Goal: Communication & Community: Answer question/provide support

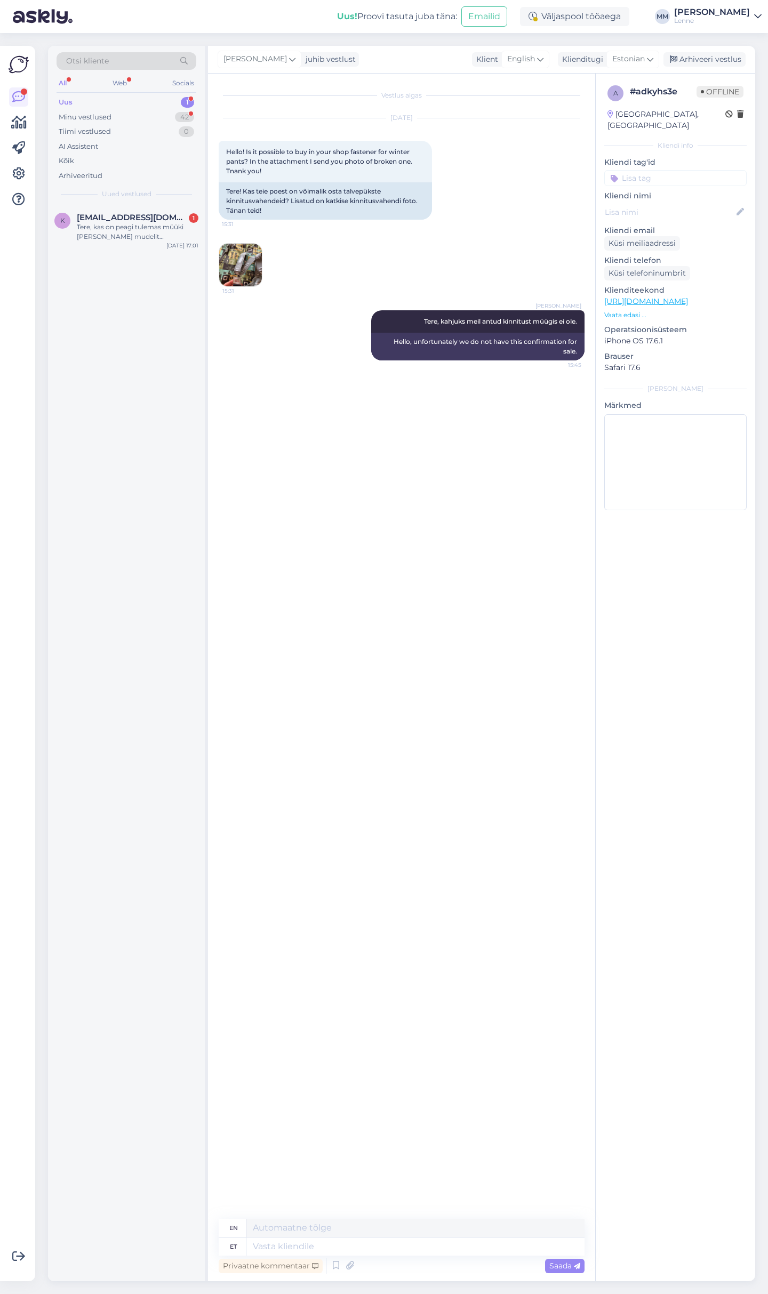
click at [139, 228] on div "Tere, kas on peagi tulemas müüki [PERSON_NAME] mudelit 122suuruses? art. nr 243…" at bounding box center [138, 231] width 122 height 19
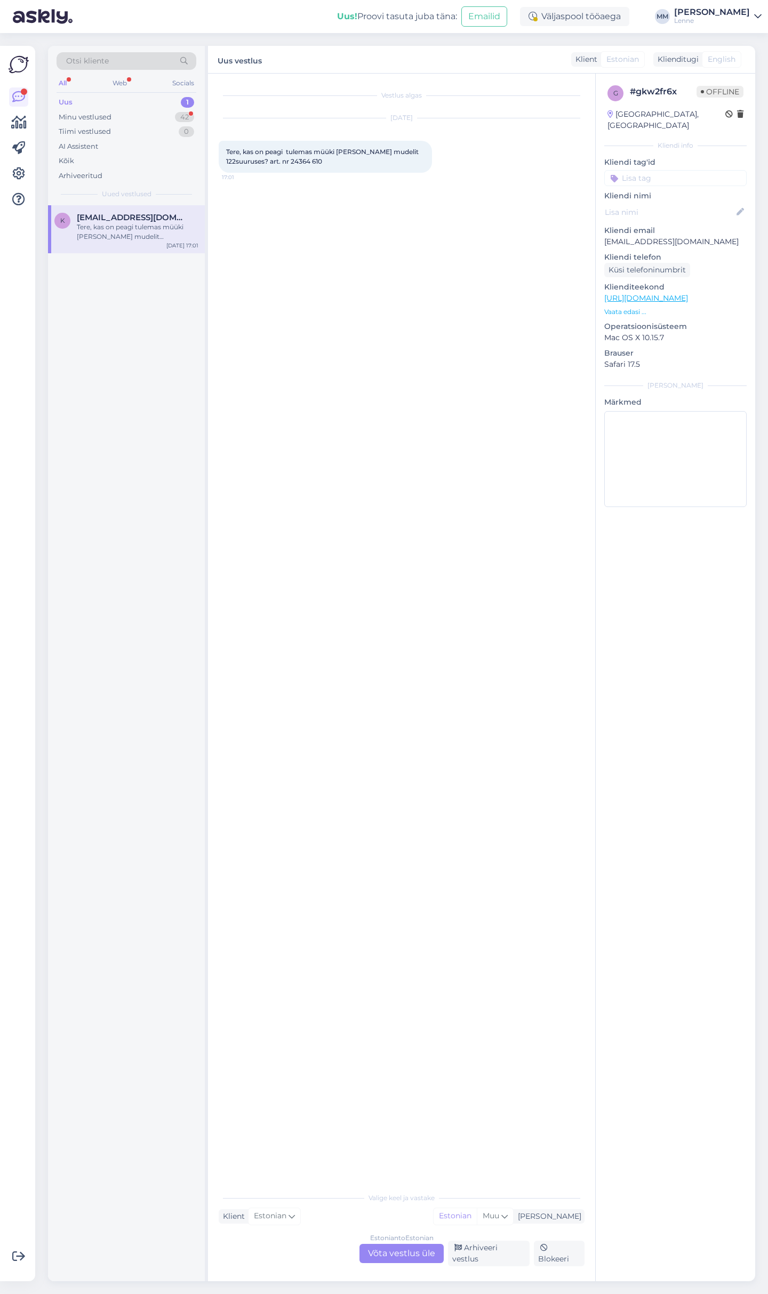
click at [377, 1256] on div "Estonian to Estonian Võta vestlus üle" at bounding box center [401, 1253] width 84 height 19
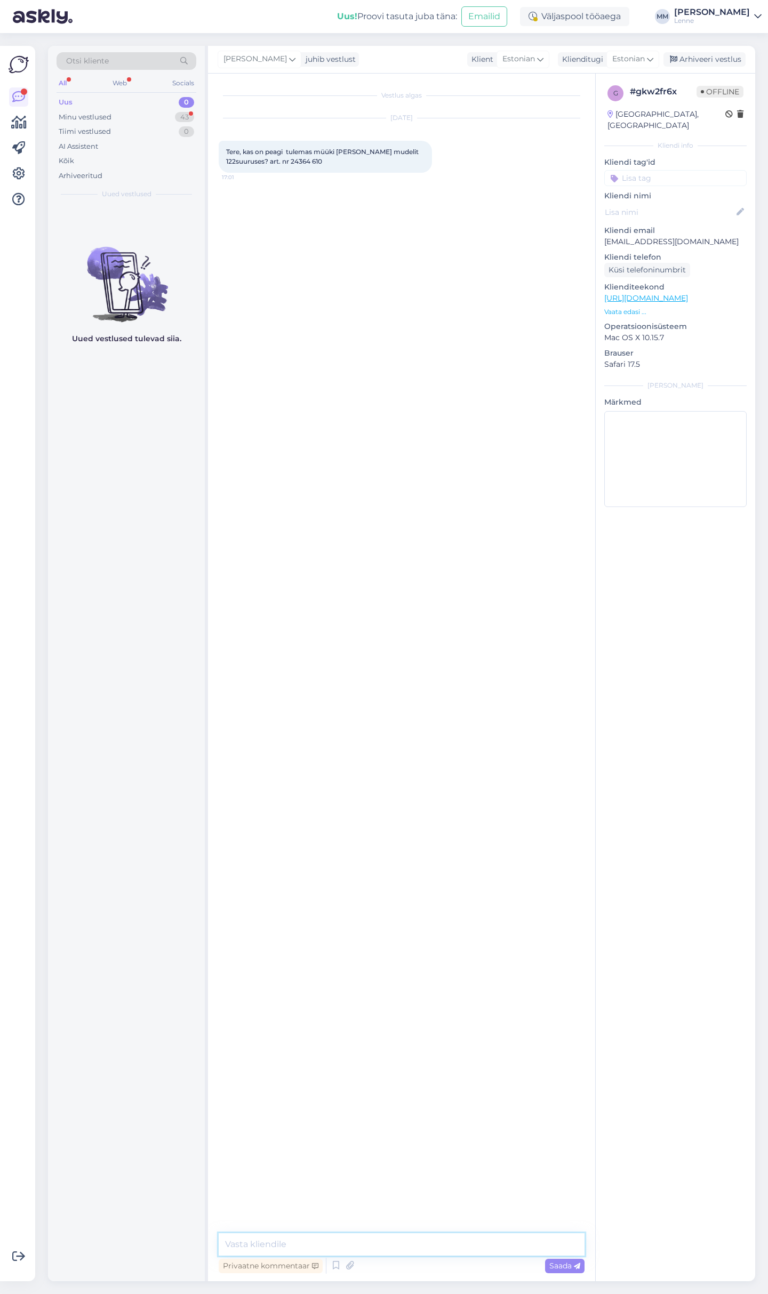
click at [356, 1237] on textarea at bounding box center [402, 1244] width 366 height 22
click at [422, 1247] on textarea "Tere, kahjuks antud mudelit enam müüki lis" at bounding box center [402, 1244] width 366 height 22
type textarea "Tere, kahjuks antud mudelit enam müüki lisandumas ei ole."
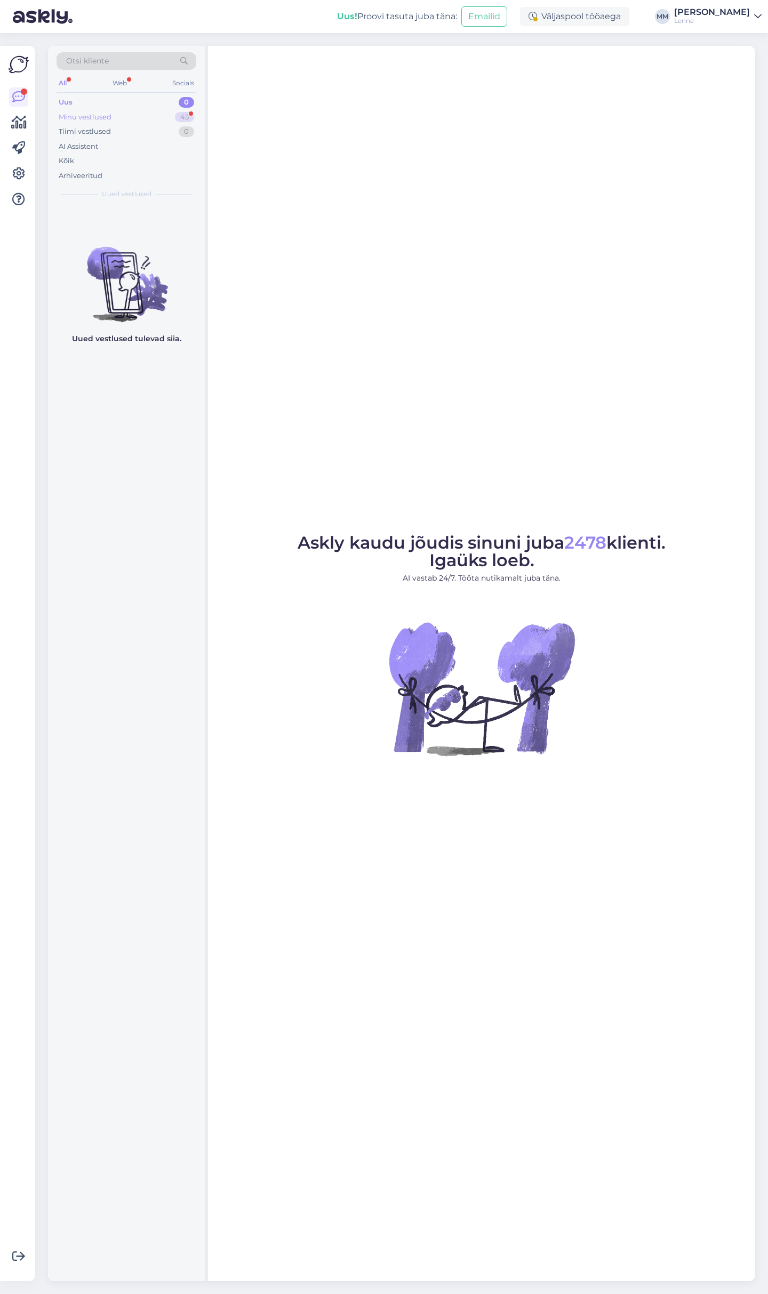
click at [135, 110] on div "Minu vestlused 43" at bounding box center [126, 117] width 140 height 15
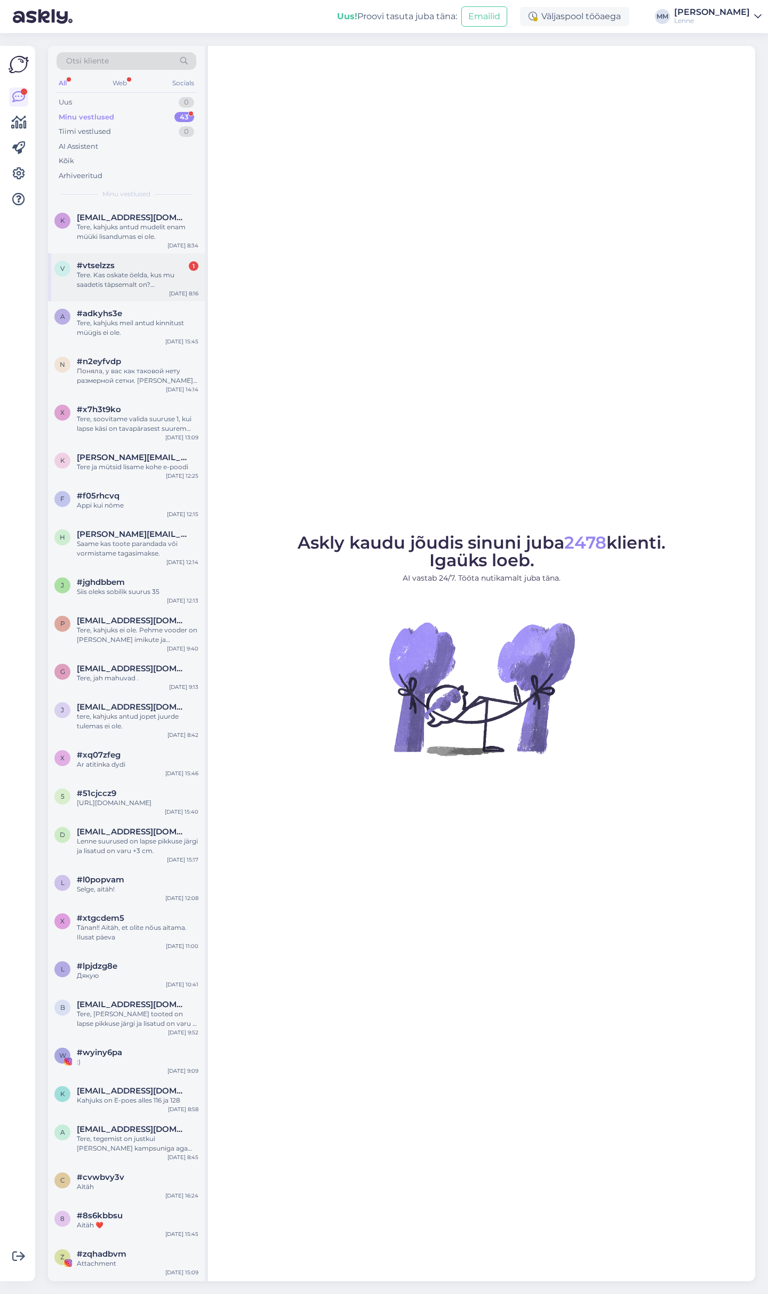
click at [132, 268] on div "#vtselzzs 1" at bounding box center [138, 266] width 122 height 10
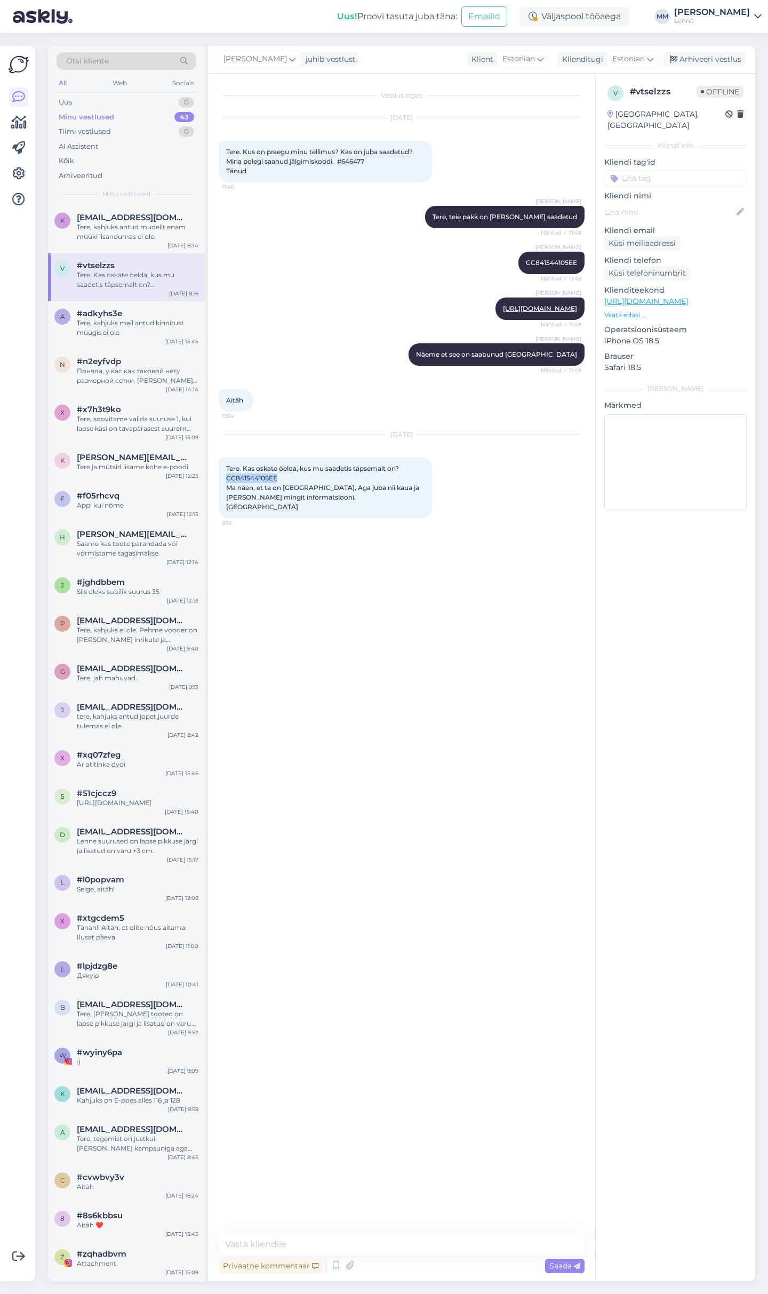
drag, startPoint x: 278, startPoint y: 477, endPoint x: 226, endPoint y: 477, distance: 51.7
click at [226, 477] on div "Tere. Kas oskate öelda, kus mu saadetis täpsemalt on? CC841544105EE Ma näen, et…" at bounding box center [325, 487] width 213 height 61
copy span "CC841544105EE"
click at [278, 1237] on textarea at bounding box center [402, 1244] width 366 height 22
type textarea "[PERSON_NAME] miks saadetis seisab ."
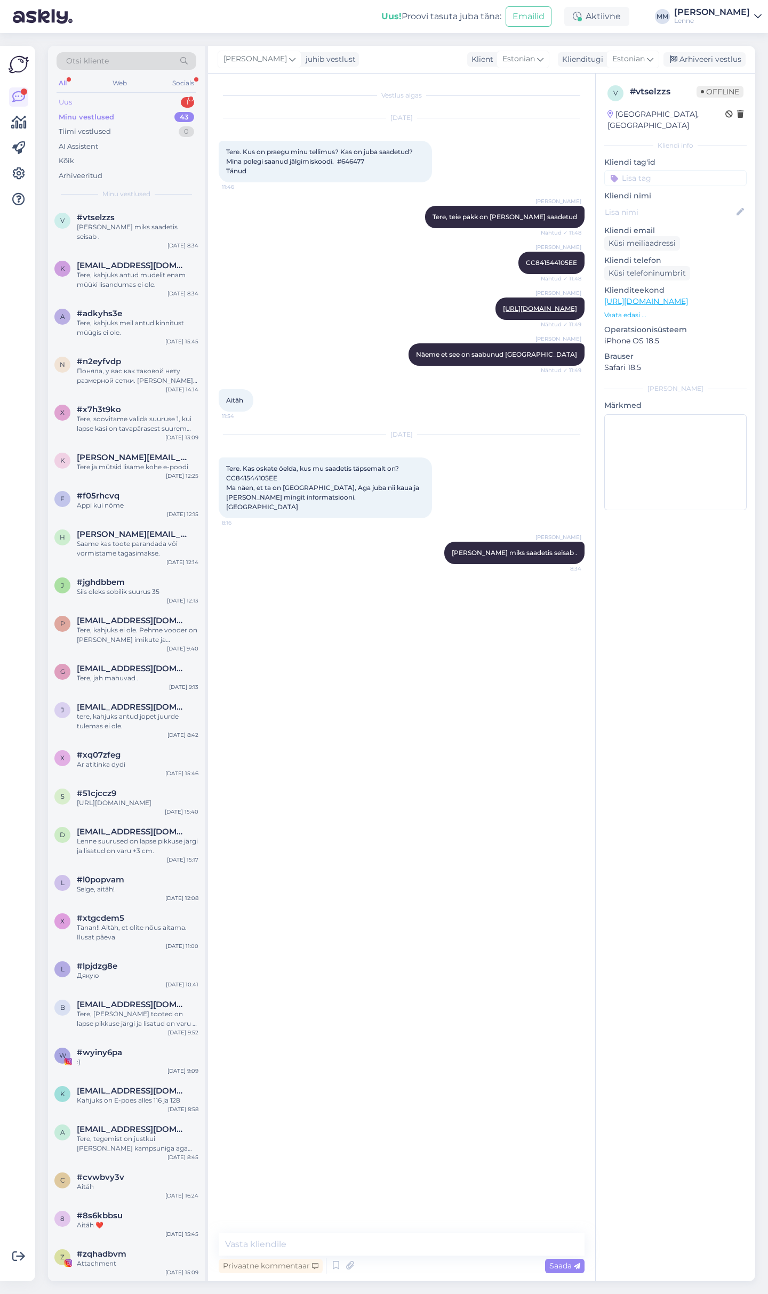
click at [138, 103] on div "Uus 1" at bounding box center [126, 102] width 140 height 15
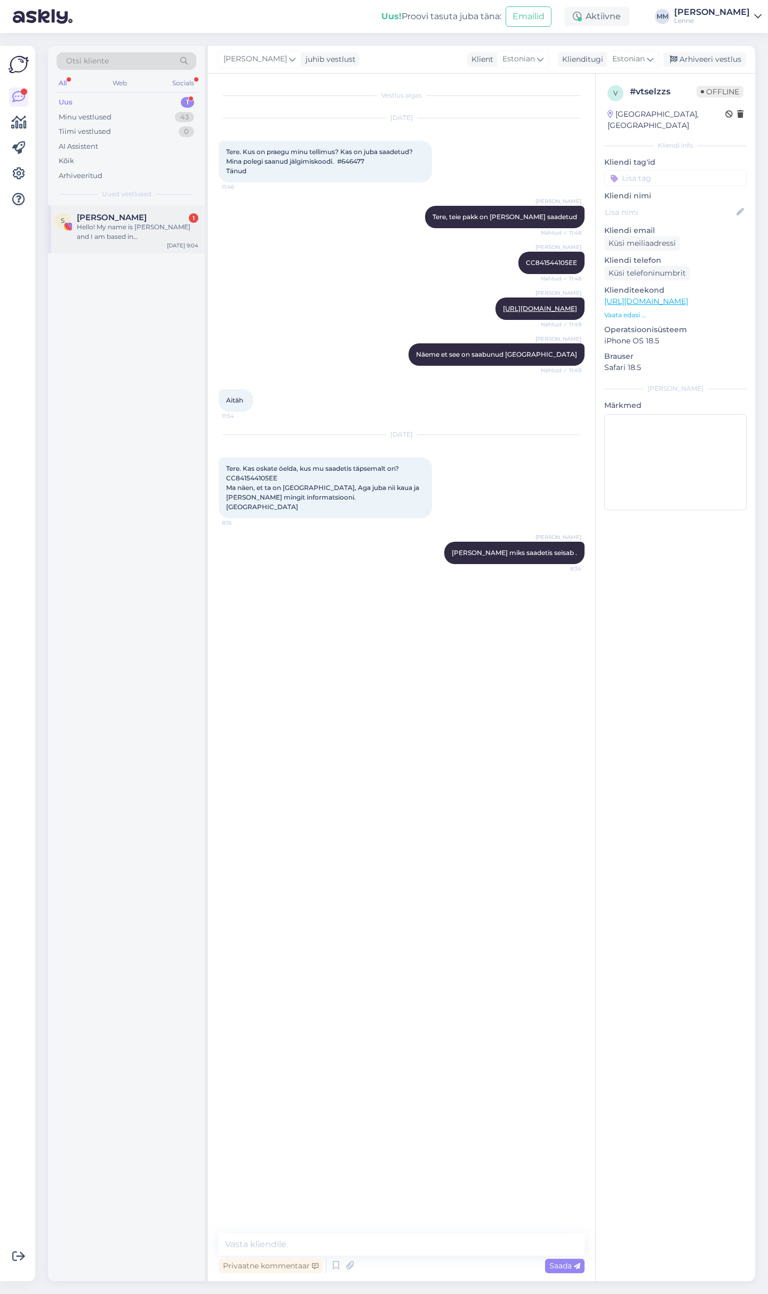
click at [132, 223] on div "Hello! My name is [PERSON_NAME] and I am based in [GEOGRAPHIC_DATA]. I am in my…" at bounding box center [138, 231] width 122 height 19
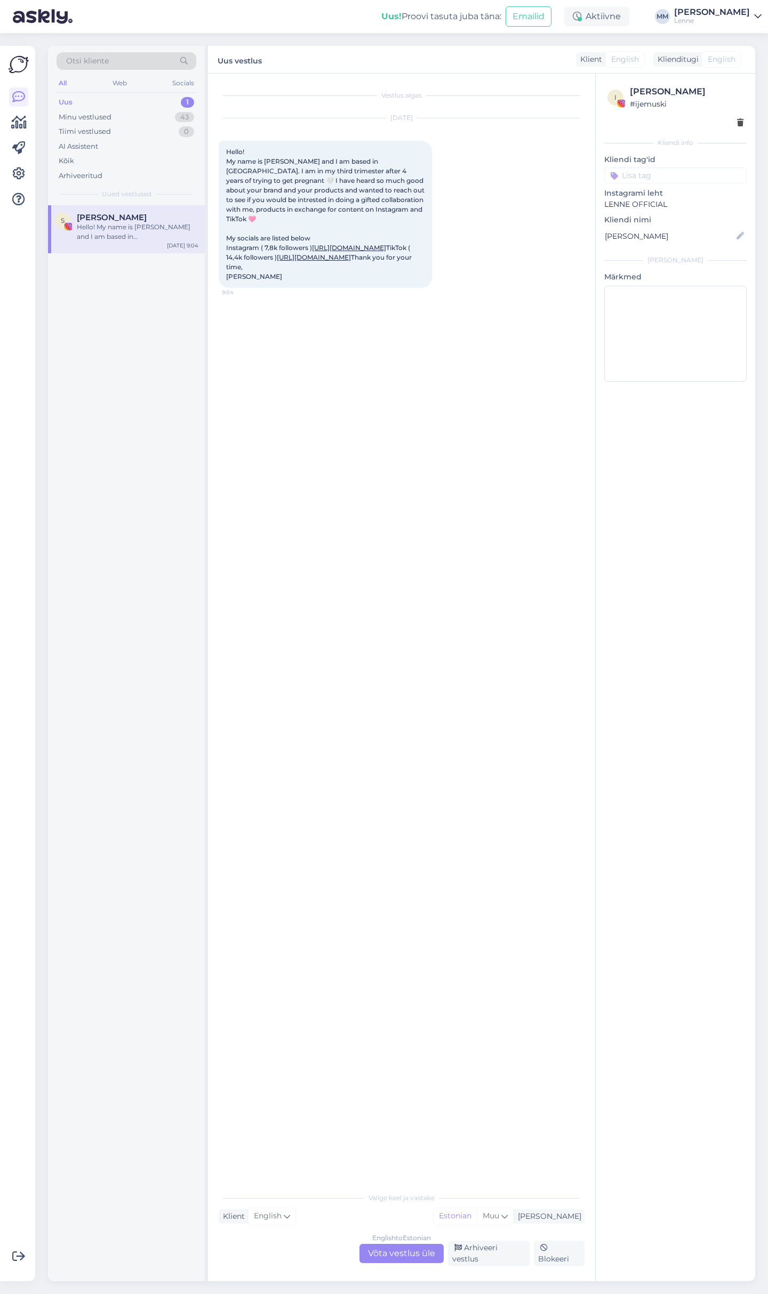
click at [292, 1133] on div "Vestlus algas [DATE] Hello! My name is [PERSON_NAME] and I am based in [GEOGRAP…" at bounding box center [406, 630] width 375 height 1093
click at [131, 115] on div "Minu vestlused 43" at bounding box center [126, 117] width 140 height 15
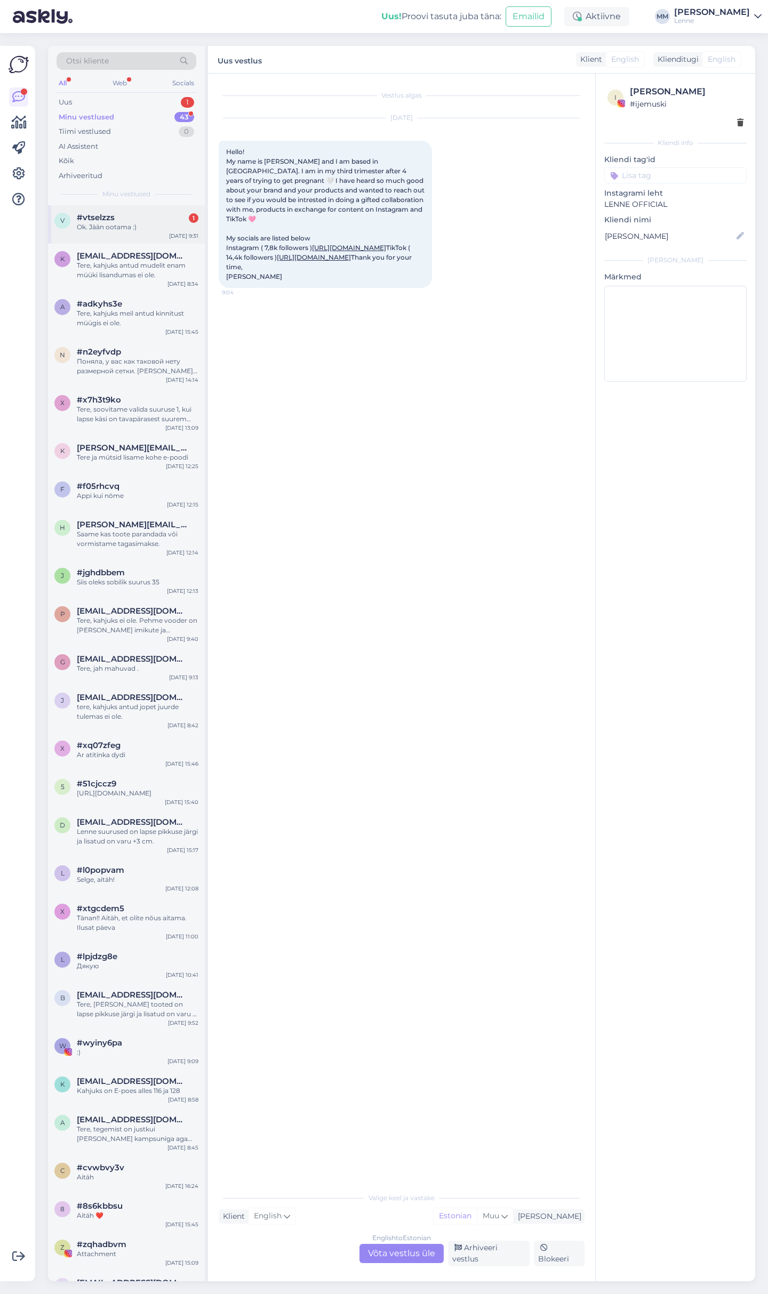
click at [134, 230] on div "Ok. Jään ootama :)" at bounding box center [138, 227] width 122 height 10
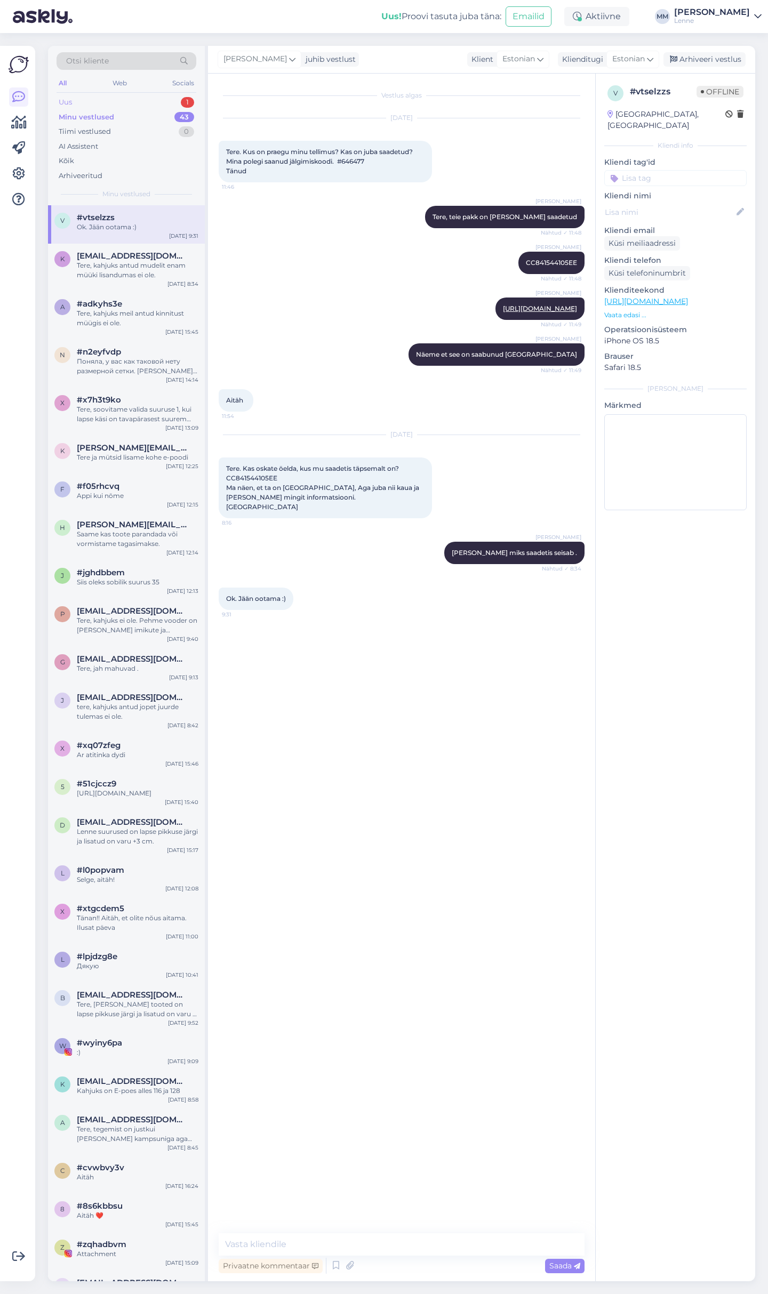
click at [149, 95] on div "Uus 1" at bounding box center [126, 102] width 140 height 15
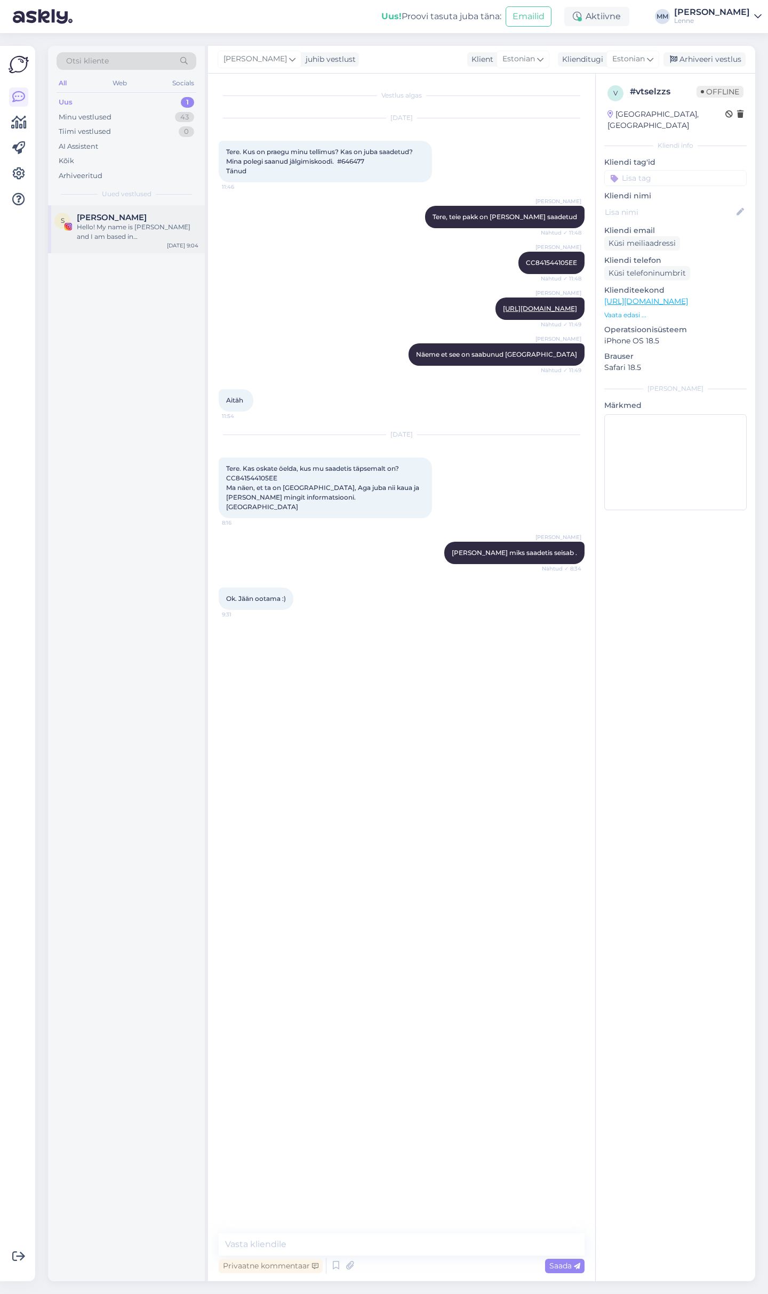
drag, startPoint x: 133, startPoint y: 211, endPoint x: 133, endPoint y: 217, distance: 5.9
click at [133, 214] on div "S [PERSON_NAME] Hello! My name is [PERSON_NAME] and I am based in [GEOGRAPHIC_D…" at bounding box center [126, 229] width 157 height 48
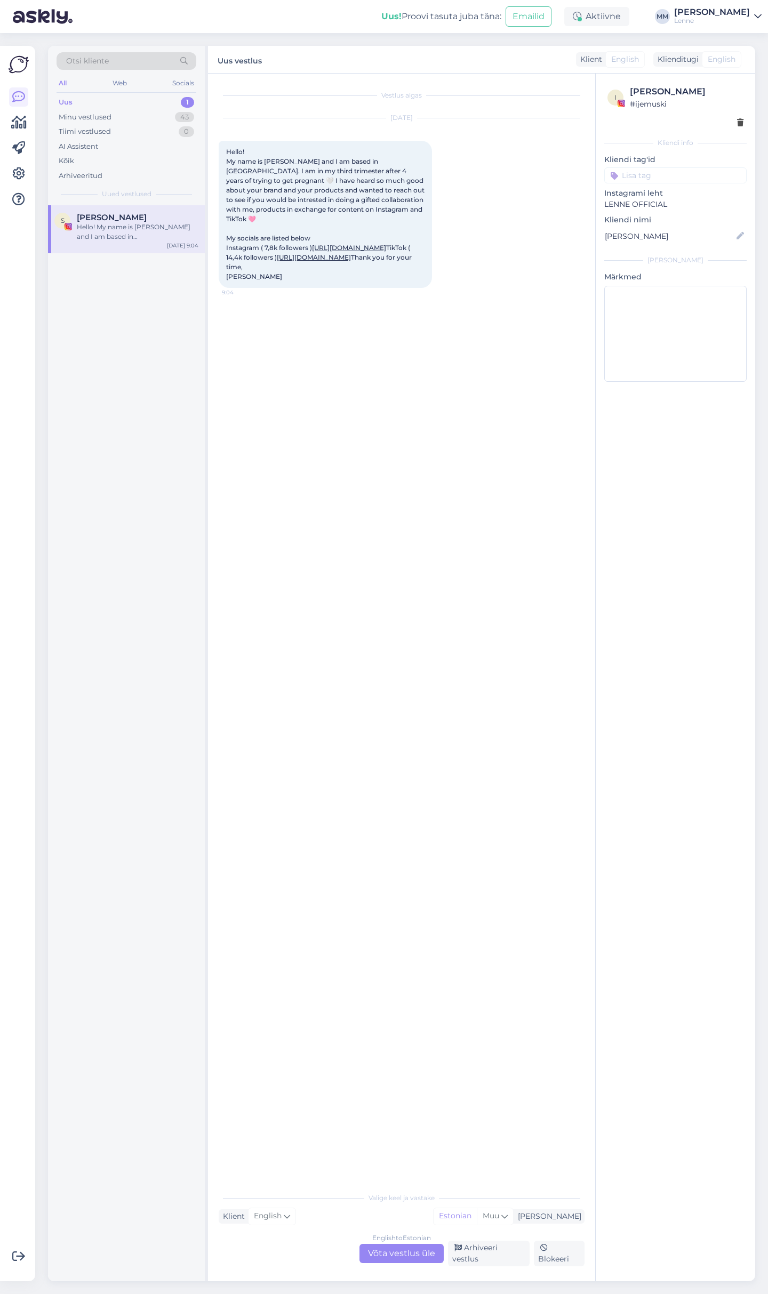
click at [416, 1251] on div "English to Estonian Võta vestlus üle" at bounding box center [401, 1253] width 84 height 19
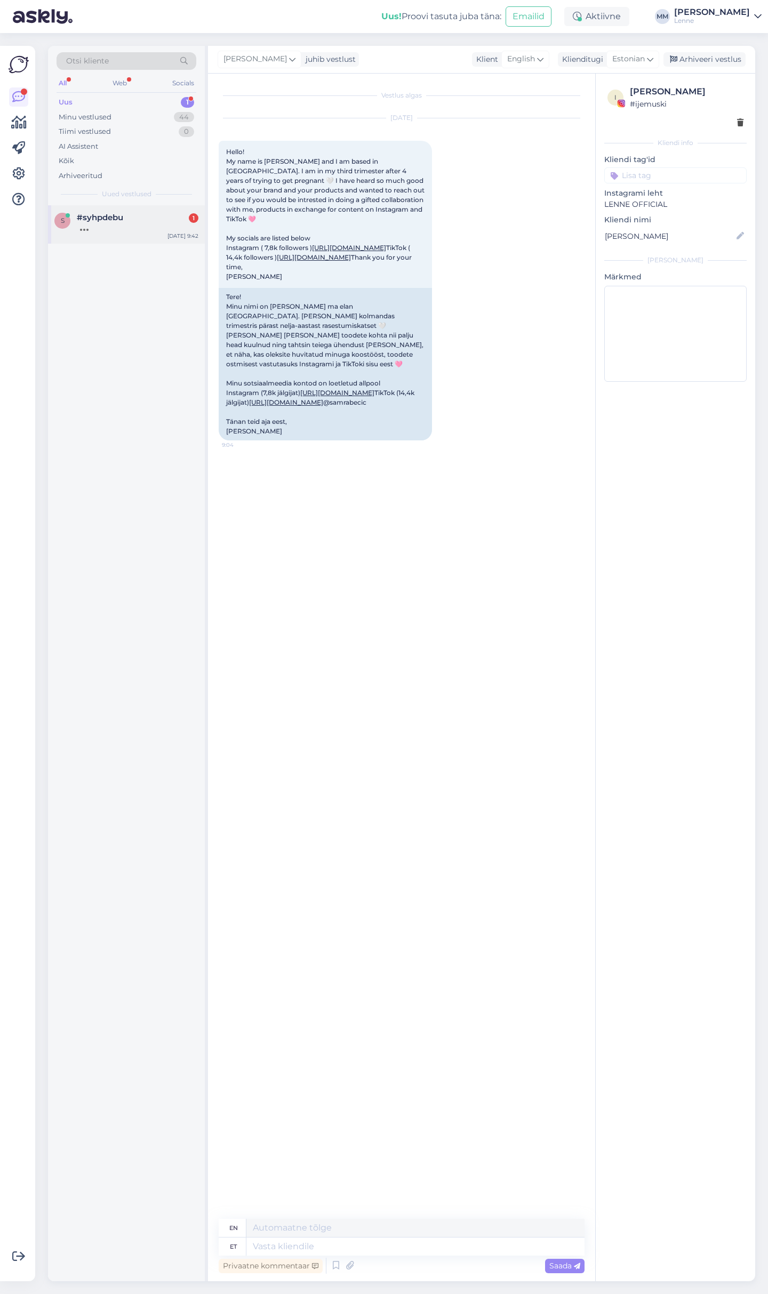
click at [100, 206] on div "s #syhpdebu [DATE] 9:42" at bounding box center [126, 224] width 157 height 38
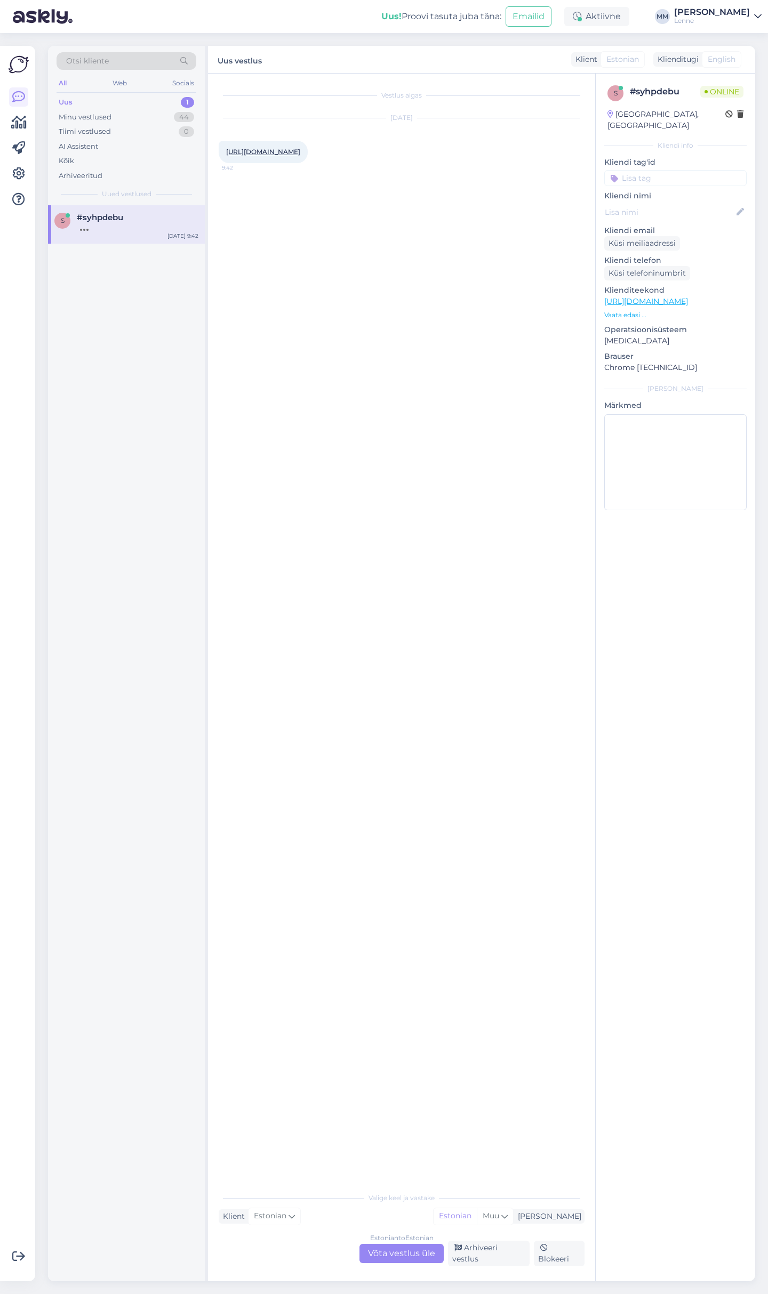
click at [300, 148] on link "[URL][DOMAIN_NAME]" at bounding box center [263, 152] width 74 height 8
click at [292, 150] on link "[URL][DOMAIN_NAME]" at bounding box center [263, 152] width 74 height 8
click at [390, 1255] on div "Estonian to Estonian Võta vestlus üle" at bounding box center [401, 1253] width 84 height 19
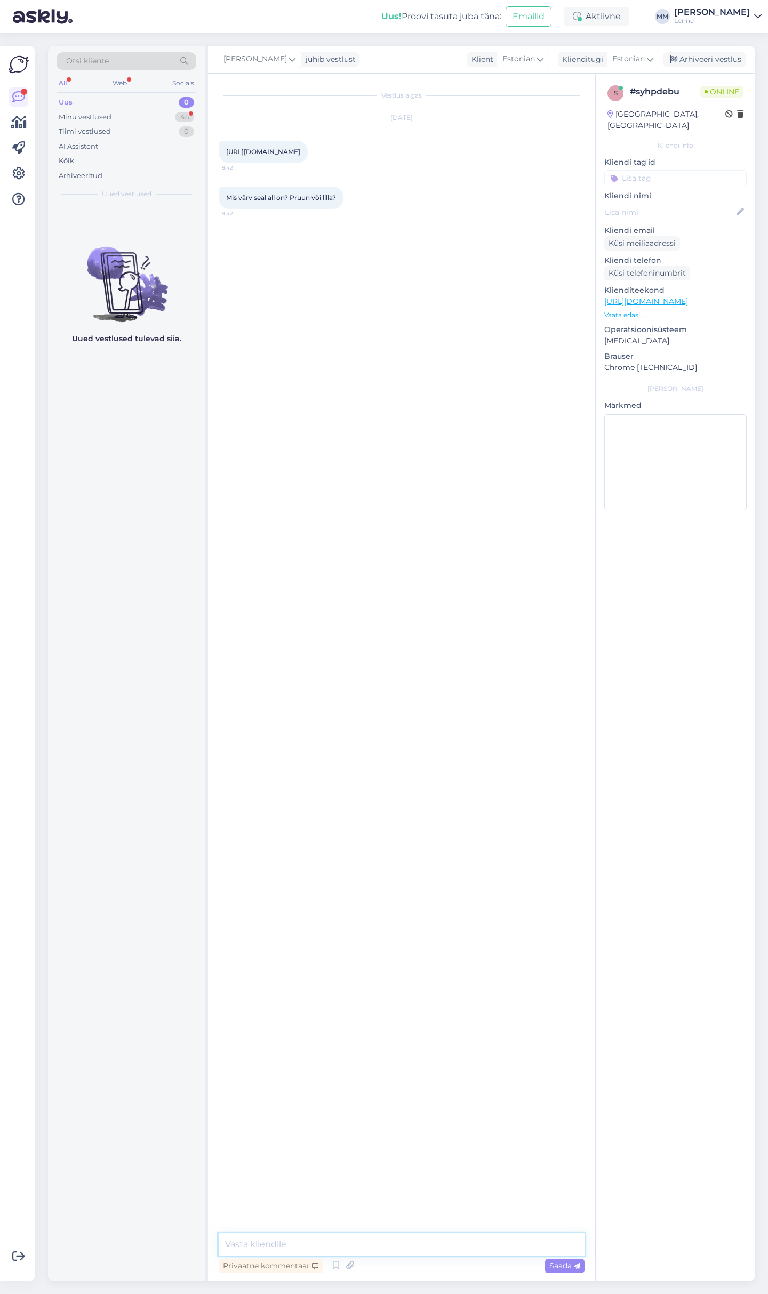
click at [331, 1248] on textarea at bounding box center [402, 1244] width 366 height 22
type textarea "tere, allosa on pruunikas."
click at [282, 336] on link "[URL][DOMAIN_NAME]" at bounding box center [263, 335] width 74 height 8
click at [282, 1234] on div "Vestlus algas [DATE] [URL][DOMAIN_NAME] 9:42 Mis värv seal all on? Pruun või li…" at bounding box center [401, 677] width 387 height 1207
click at [284, 1239] on textarea at bounding box center [402, 1244] width 366 height 22
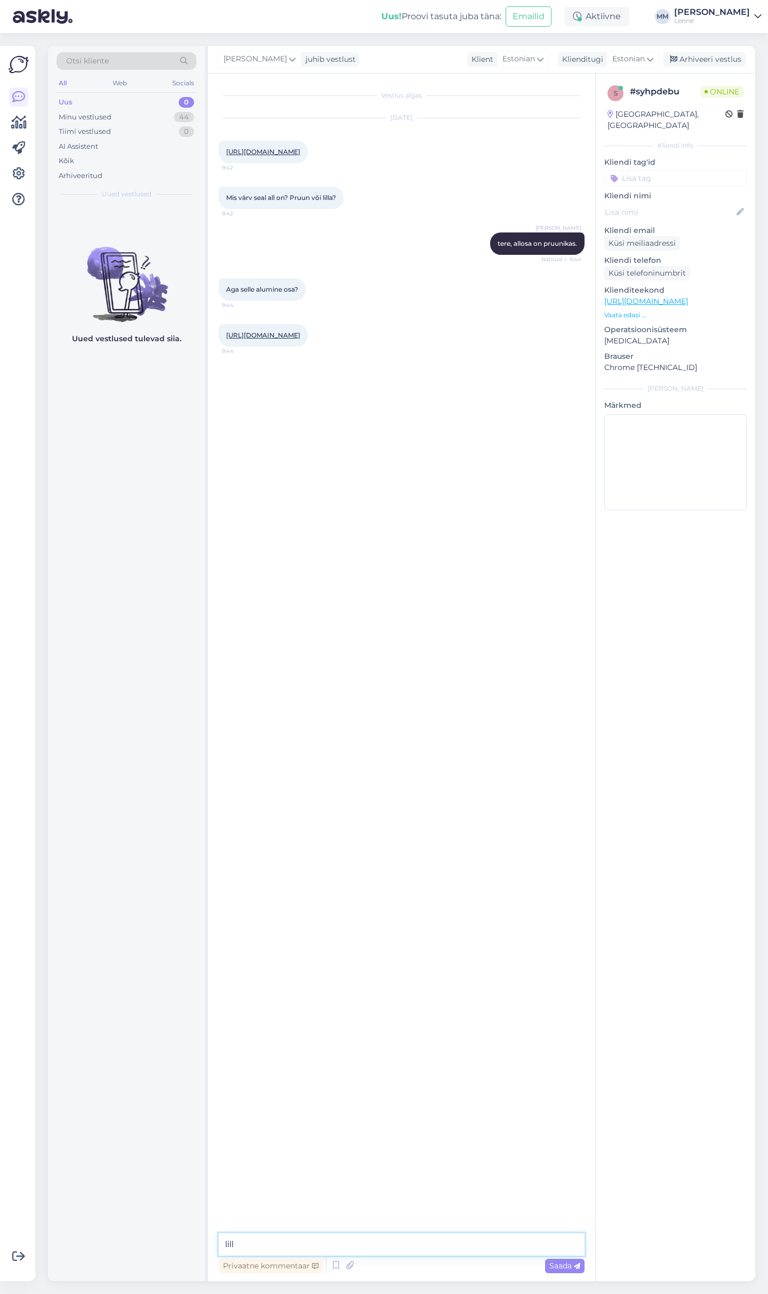
type textarea "lilla"
click at [168, 878] on div "Uued vestlused tulevad siia." at bounding box center [126, 743] width 157 height 1076
click at [107, 811] on div "Uued vestlused tulevad siia." at bounding box center [126, 743] width 157 height 1076
click at [146, 122] on div "Minu vestlused 44" at bounding box center [126, 117] width 140 height 15
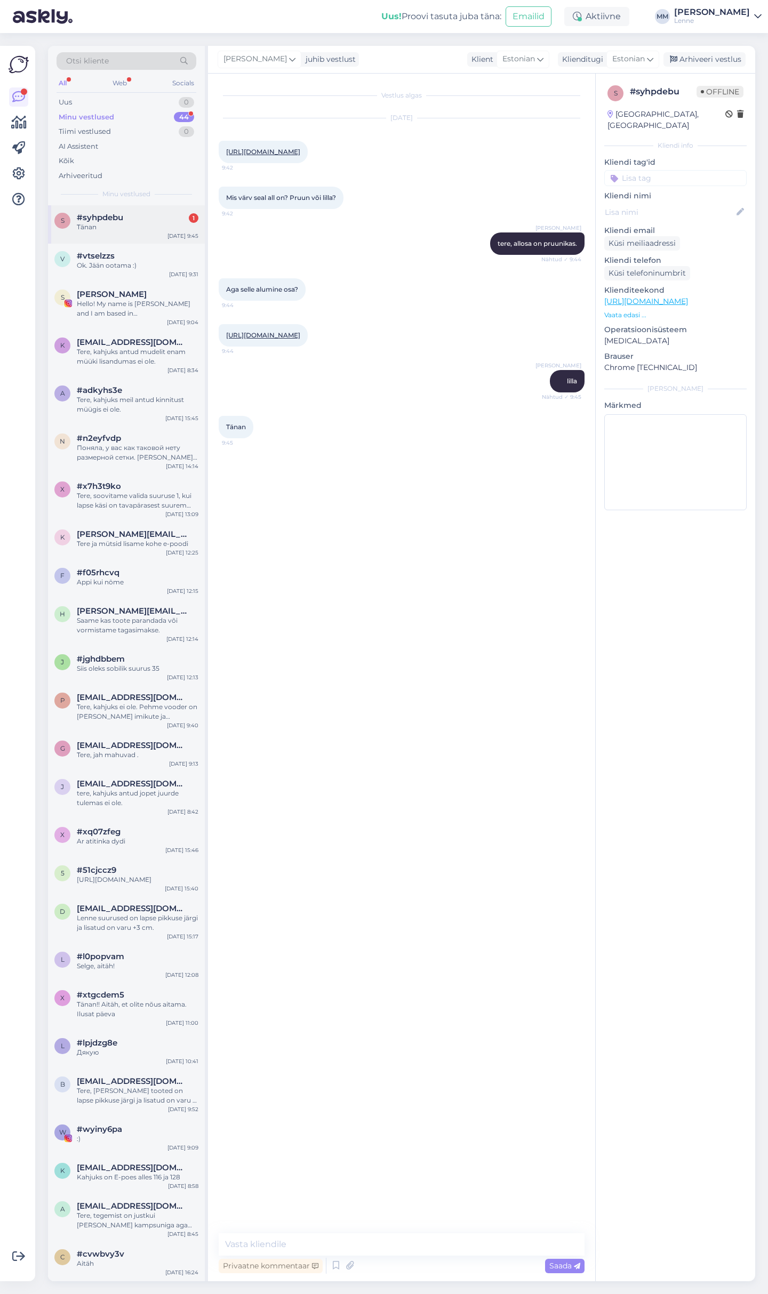
click at [143, 231] on div "s #syhpdebu 1 Tänan [DATE] 9:45" at bounding box center [126, 224] width 157 height 38
click at [300, 516] on link "[URL][DOMAIN_NAME]" at bounding box center [263, 518] width 74 height 8
click at [329, 1245] on textarea at bounding box center [402, 1244] width 366 height 22
type textarea "t"
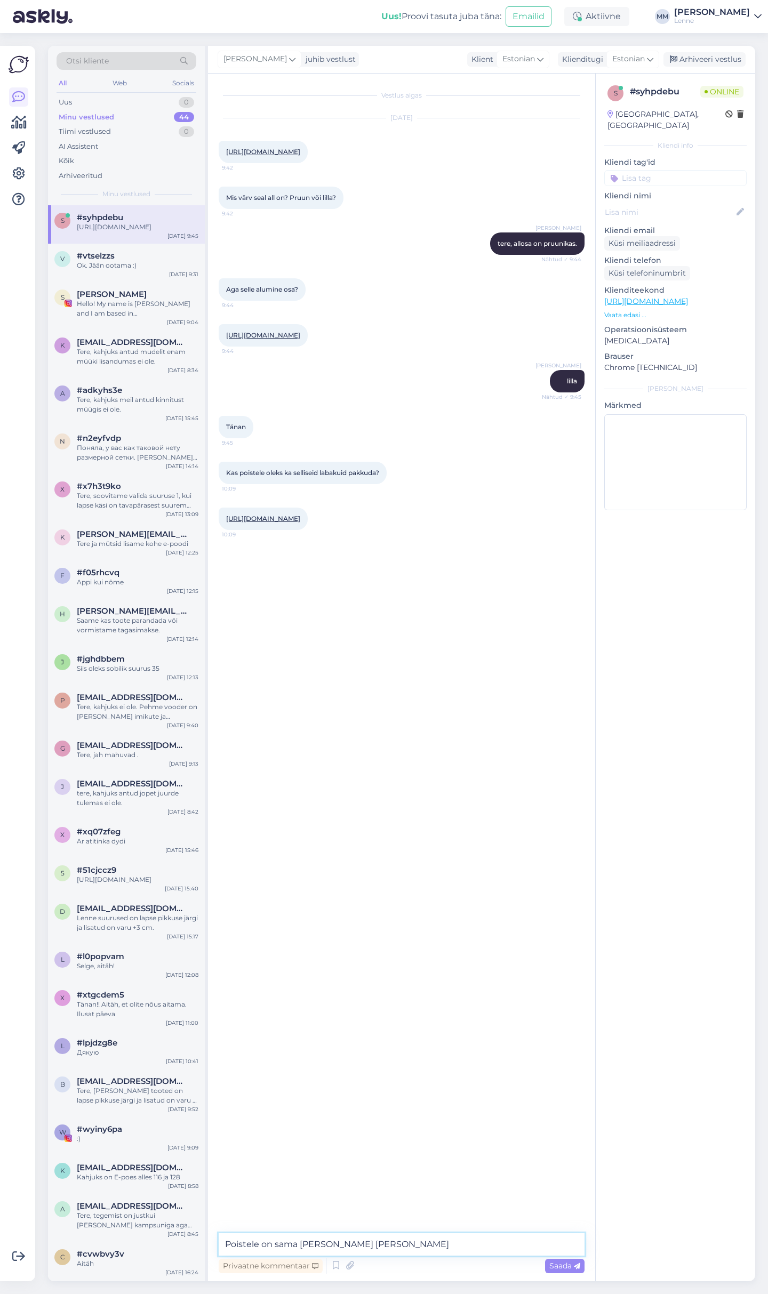
type textarea "Poistele on sama mudel [PERSON_NAME] sinises"
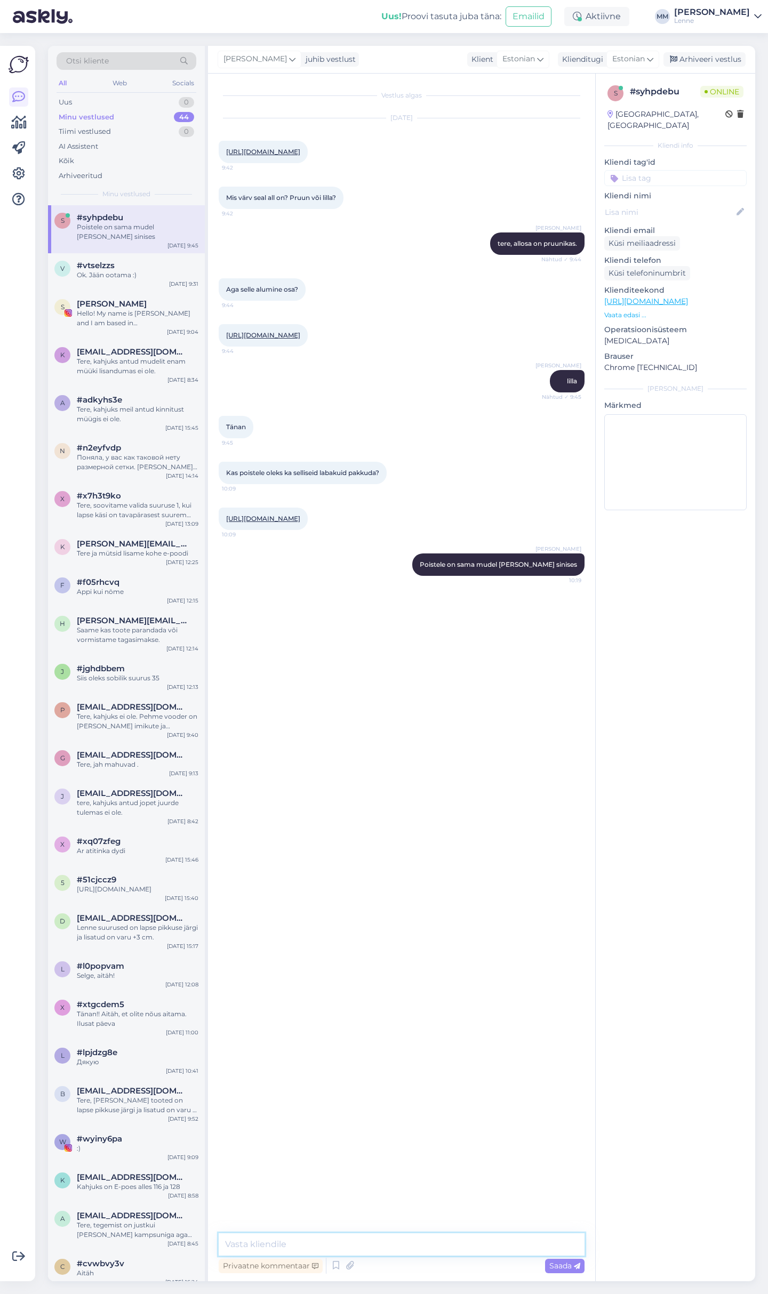
paste textarea "[URL][DOMAIN_NAME]"
type textarea "[URL][DOMAIN_NAME]"
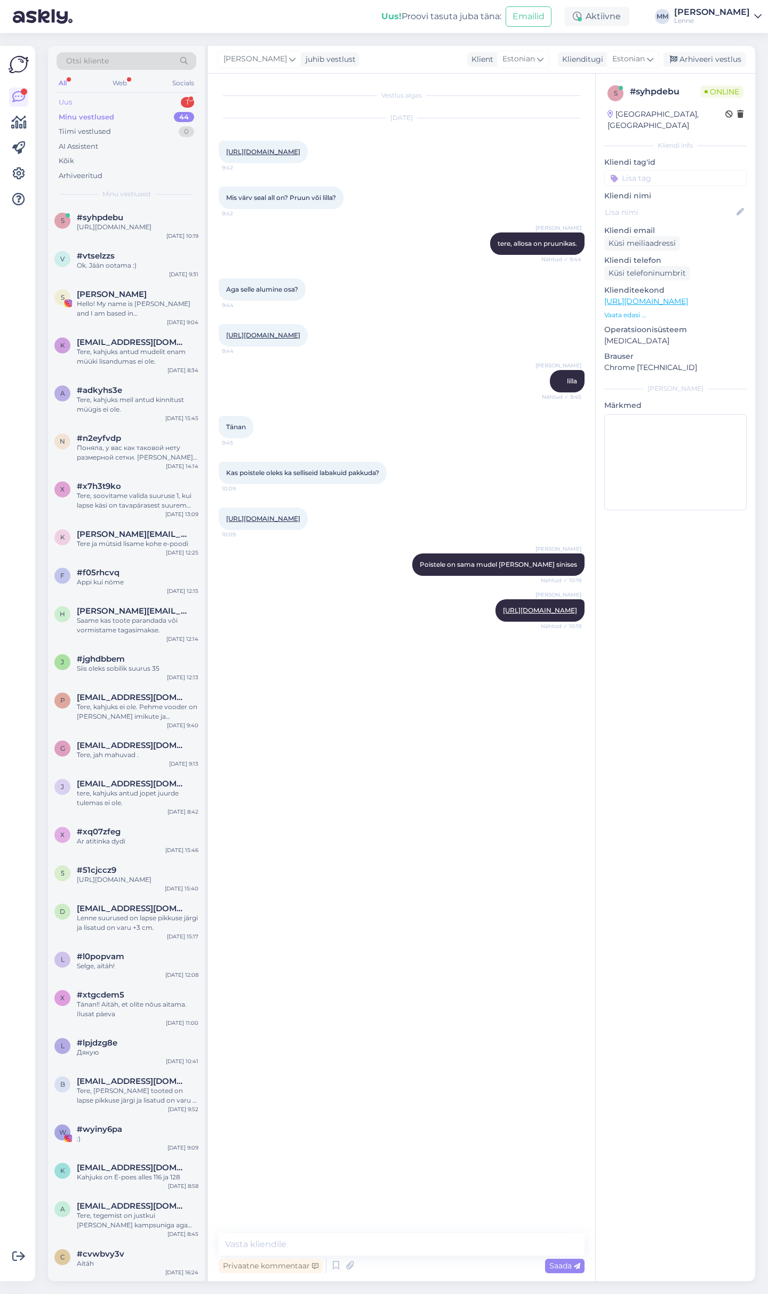
click at [117, 95] on div "Uus 1" at bounding box center [126, 102] width 140 height 15
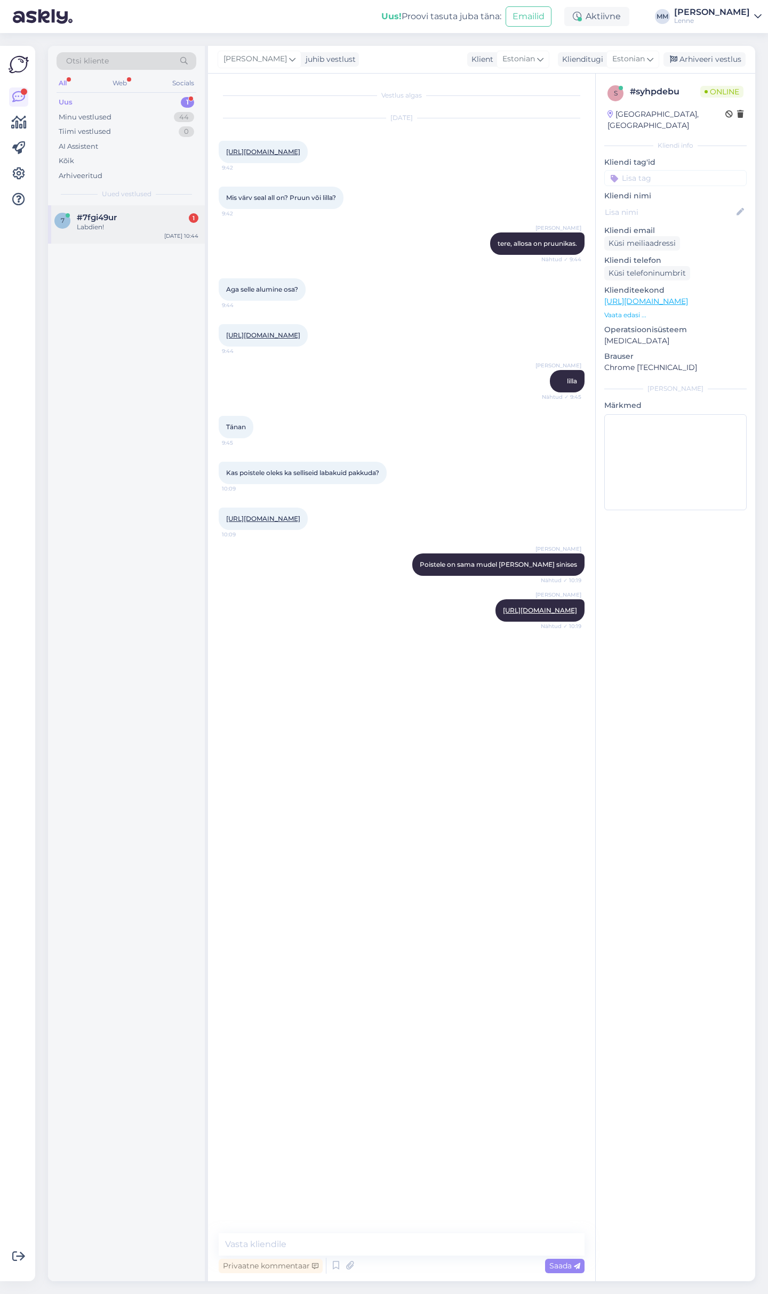
click at [118, 230] on div "Labdien!" at bounding box center [138, 227] width 122 height 10
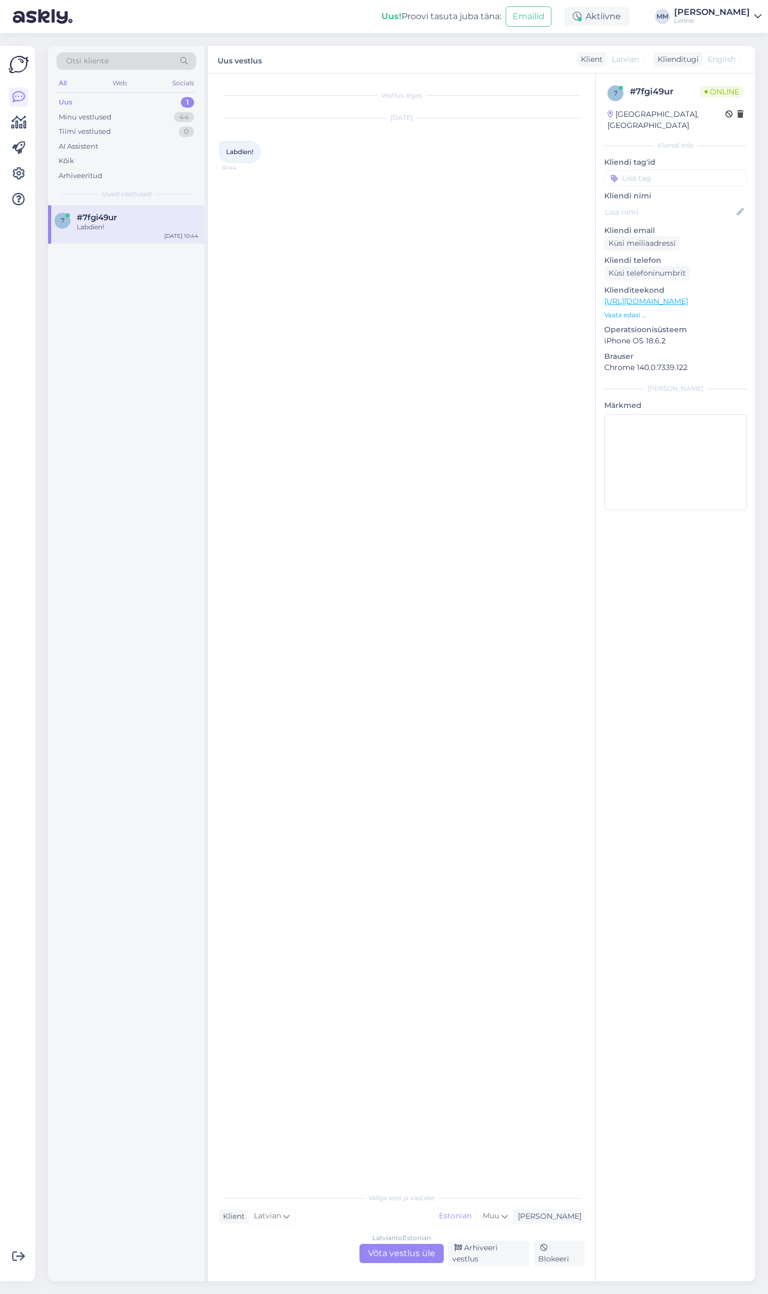
click at [427, 1262] on div "Latvian to Estonian Võta vestlus üle" at bounding box center [401, 1253] width 84 height 19
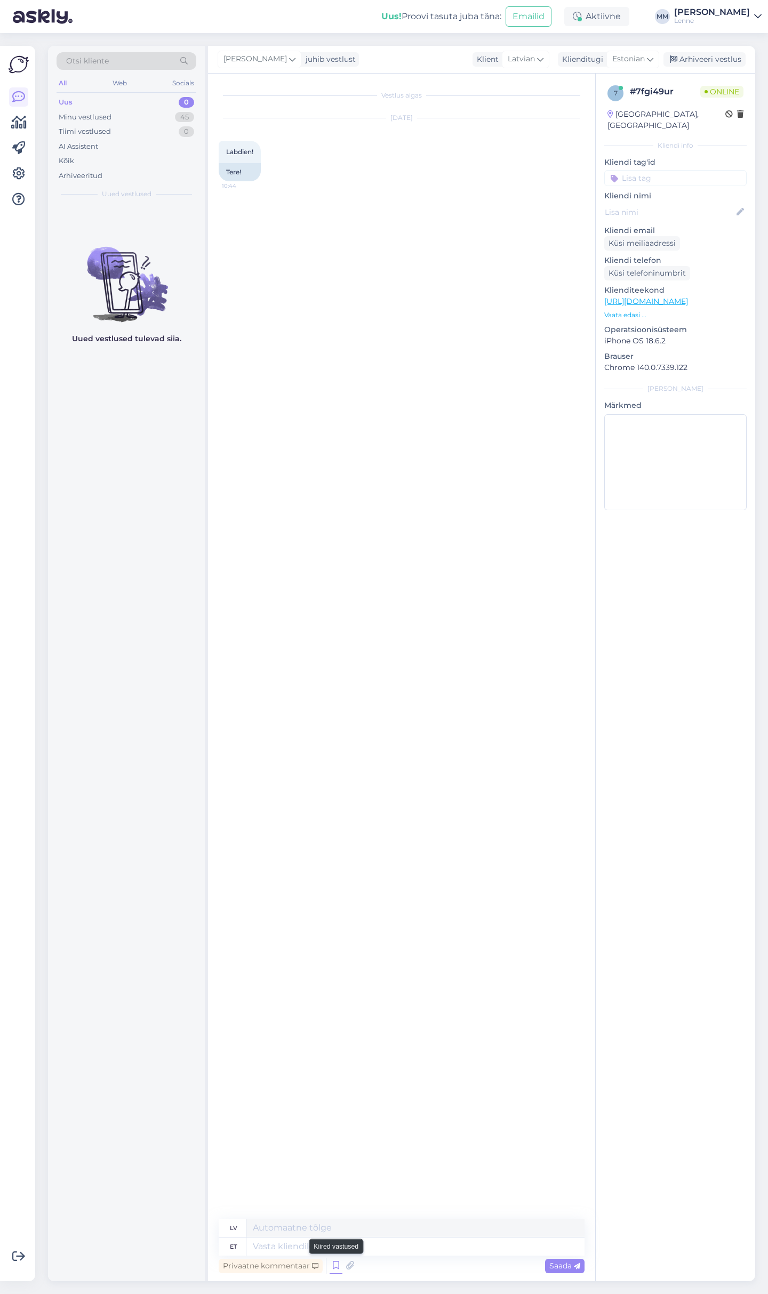
click at [338, 1265] on icon at bounding box center [335, 1265] width 13 height 16
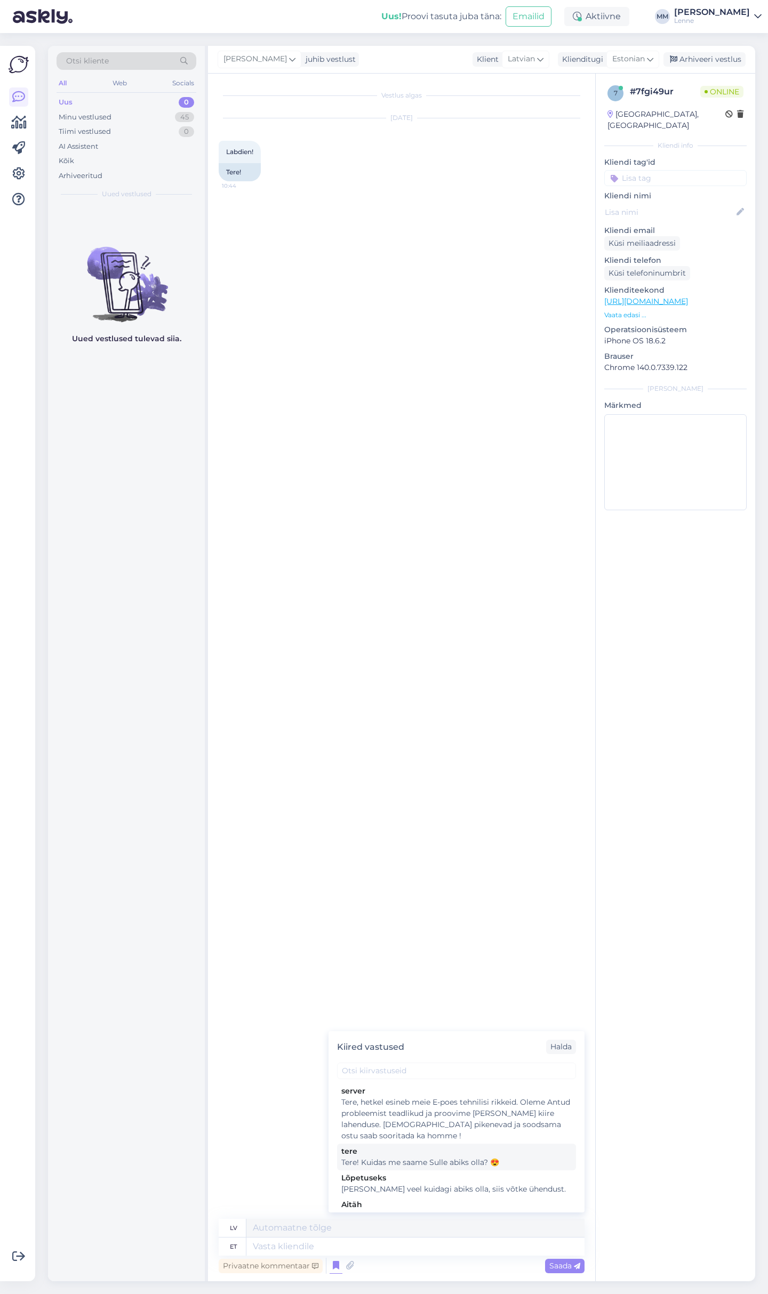
click at [464, 1153] on div "tere" at bounding box center [456, 1150] width 230 height 11
type textarea "Sveiki! Kā mēs varam tev palīdzēt? 😍"
type textarea "Tere! Kuidas me saame Sulle abiks olla? 😍"
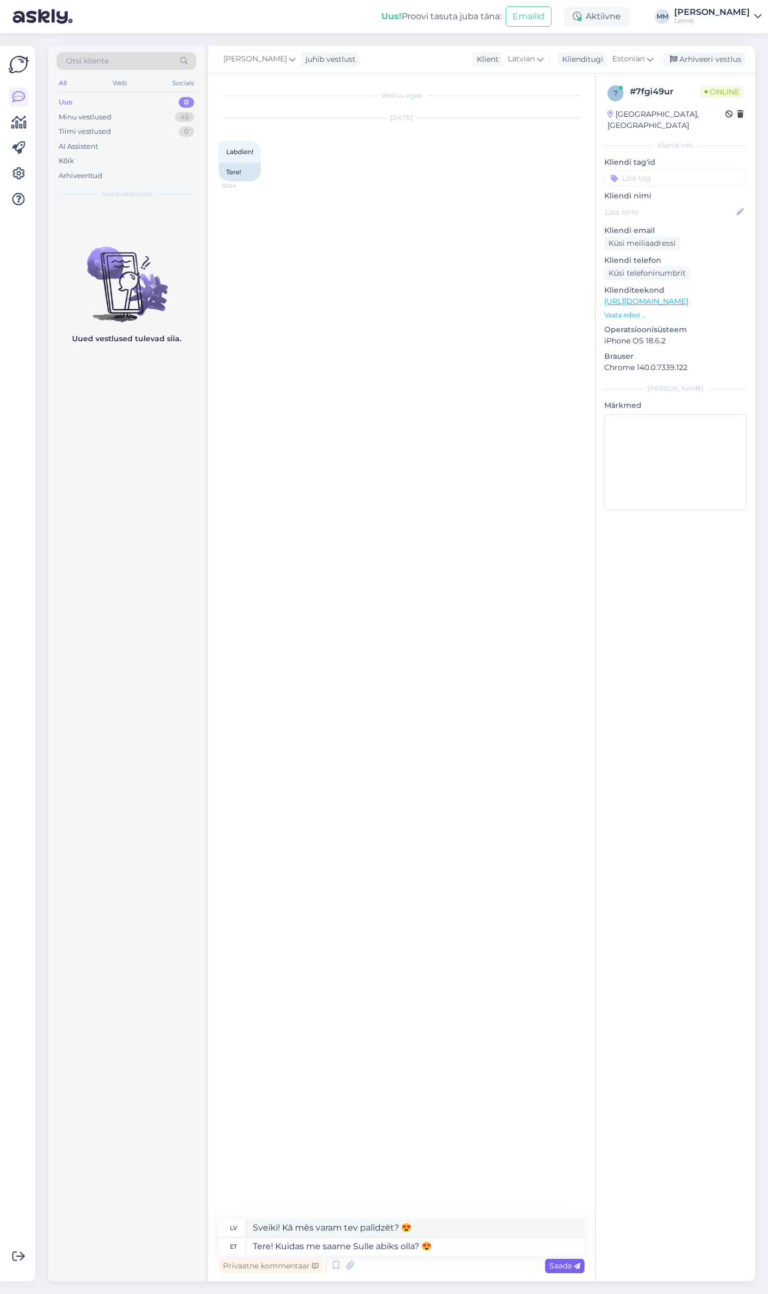
click at [566, 1265] on span "Saada" at bounding box center [564, 1266] width 31 height 10
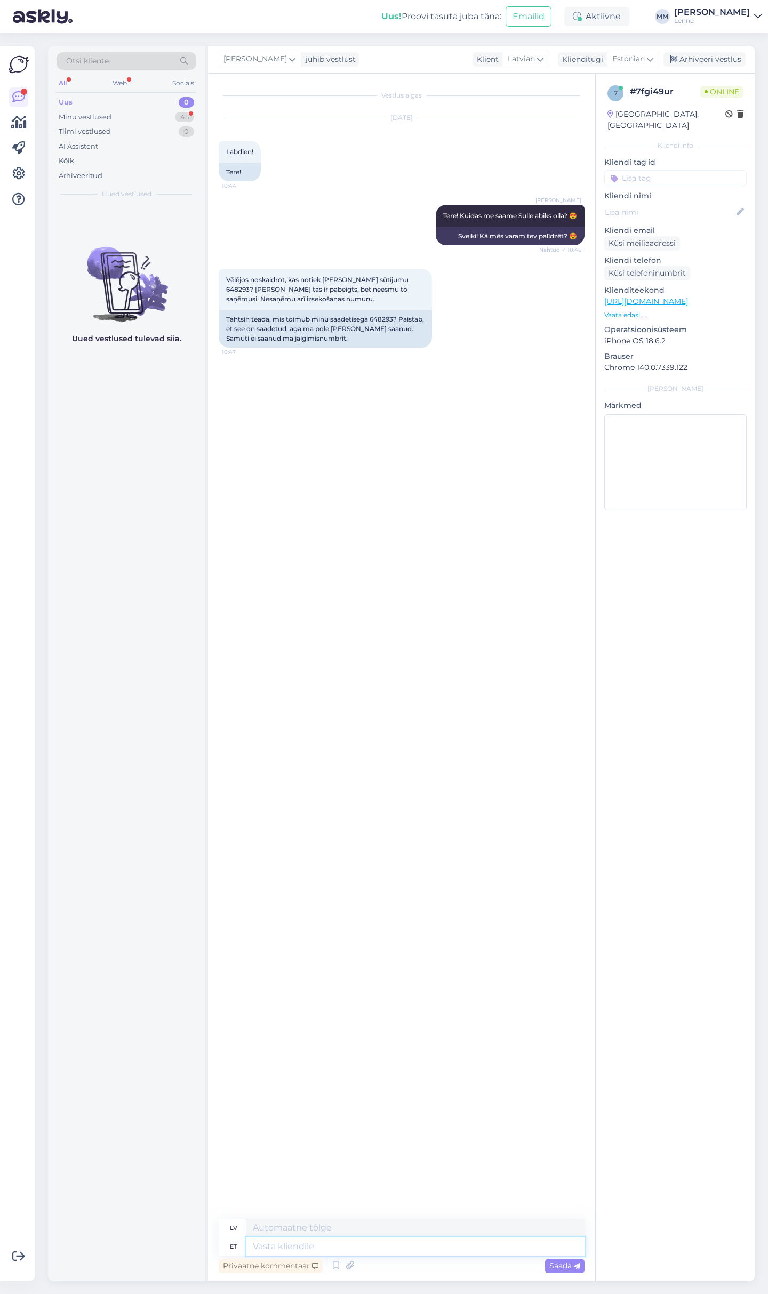
click at [318, 1243] on textarea at bounding box center [415, 1246] width 338 height 18
type textarea "tere"
type textarea "sveiki"
type textarea "t"
type textarea "Teie p"
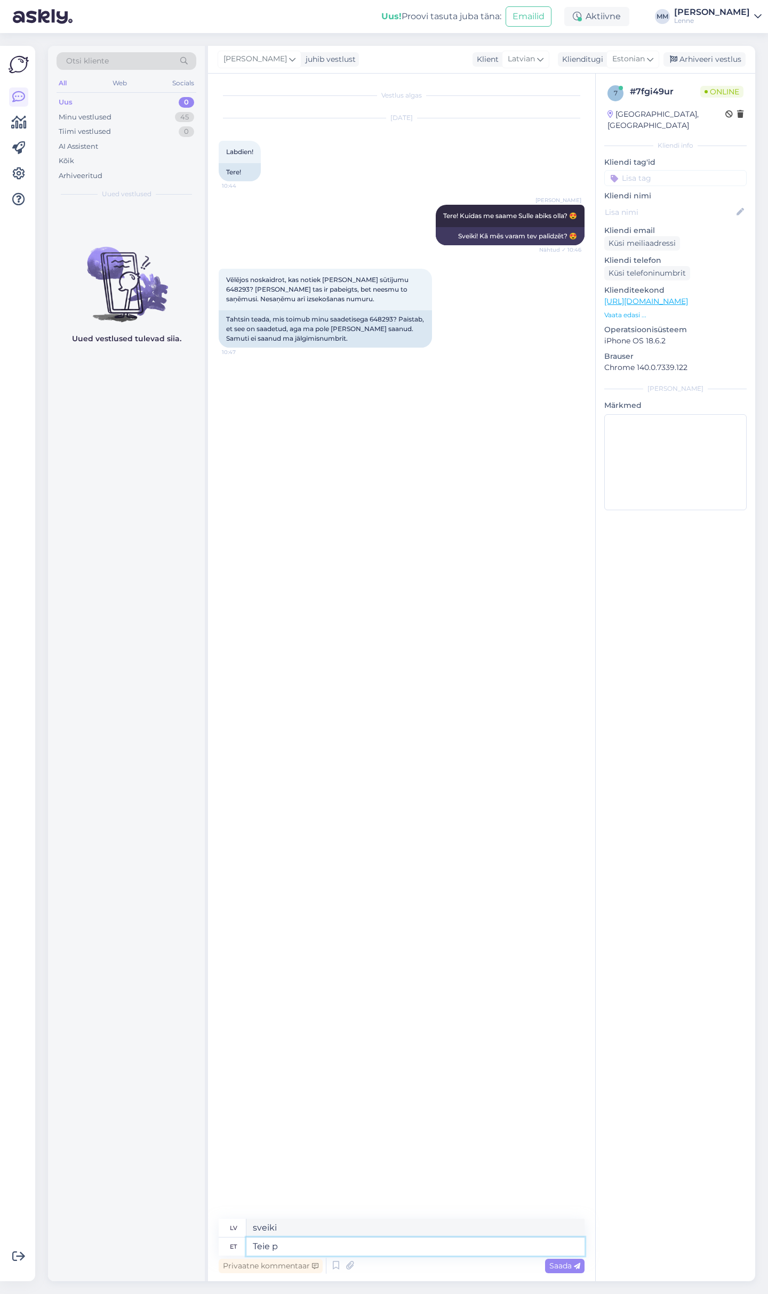
type textarea "Tavs"
type textarea "Teie pakk o"
type textarea "Jūsu pakete"
type textarea "Teie pakk on te"
type textarea "Jūsu paka ir"
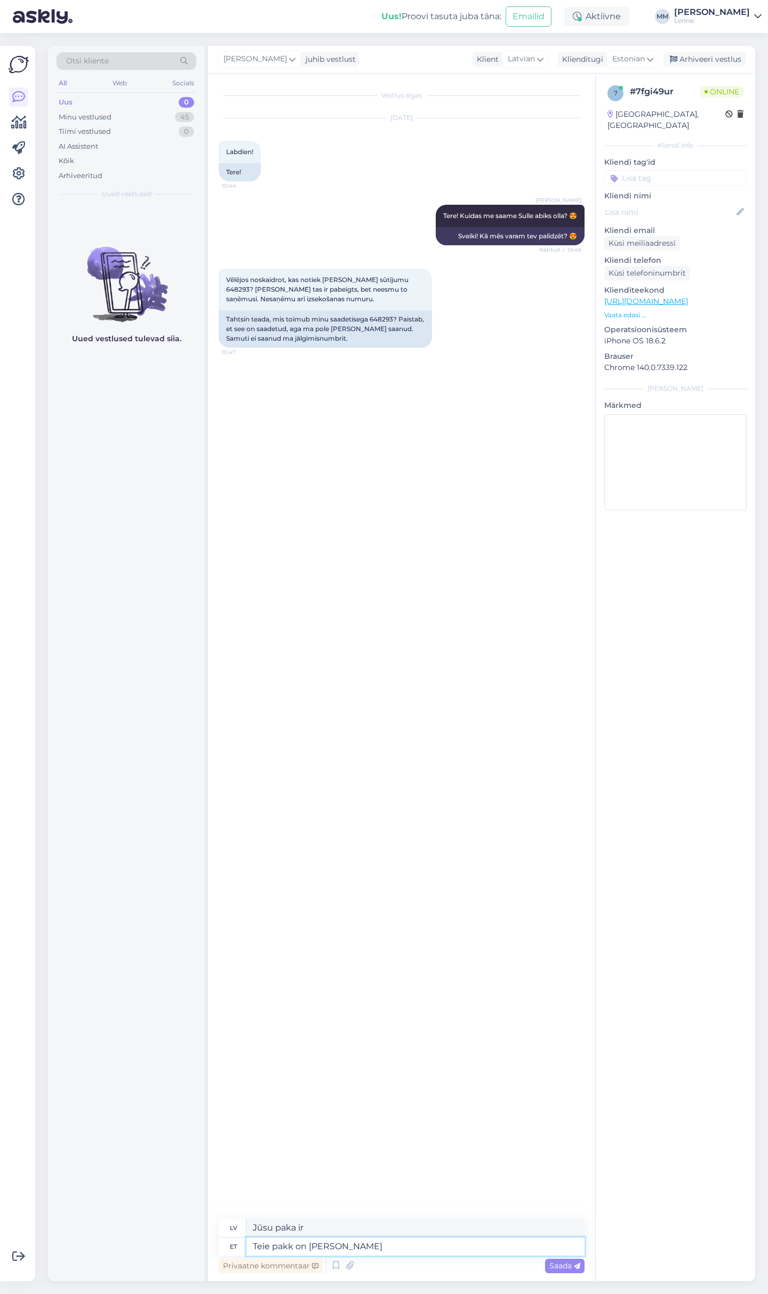
type textarea "Teie pakk on [PERSON_NAME] s"
type textarea "Jūsu paka ir ceļā."
type textarea "Teie pakk on [PERSON_NAME] saadetud:"
type textarea "Jūsu paka ir nosūtīta:"
paste textarea "CC846459069EE"
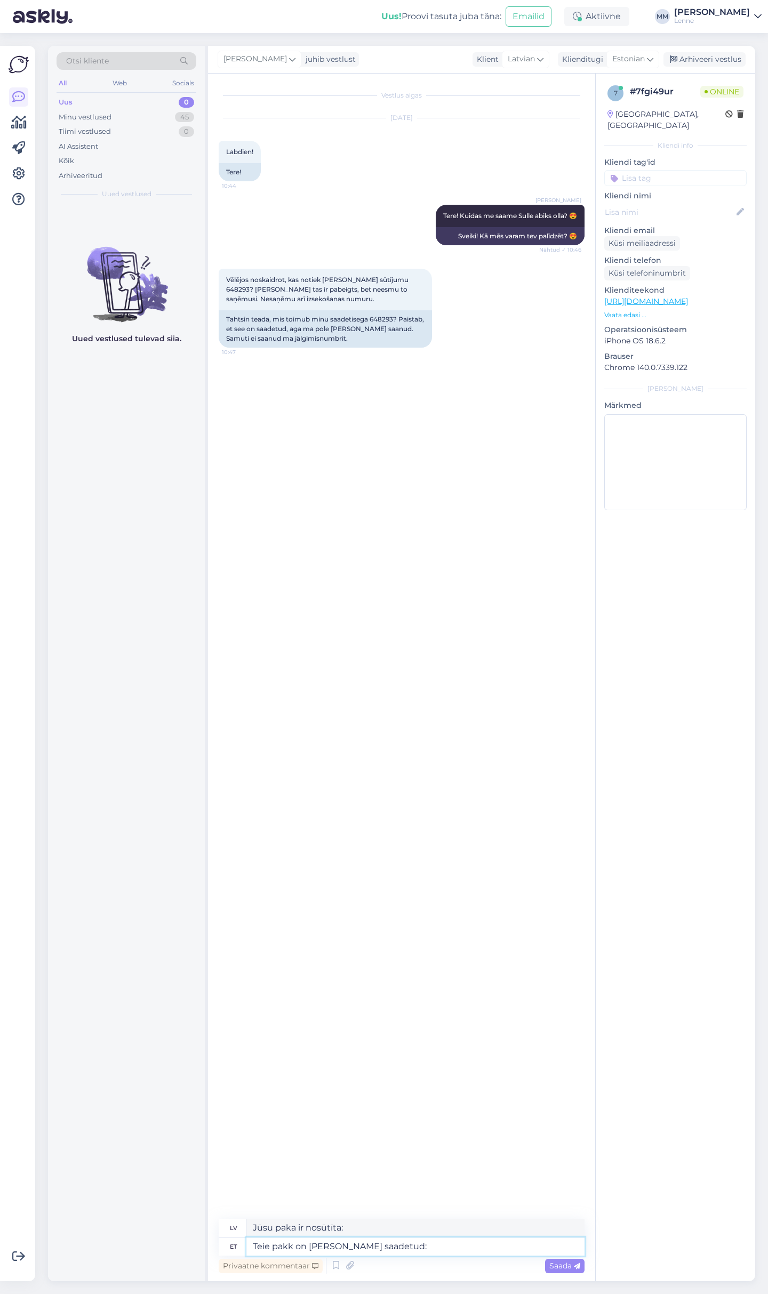
type textarea "Teie pakk on [PERSON_NAME] saadetud: CC846459069EE"
type textarea "Jūsu sūtījums ir nosūtīts: CC846459069EE"
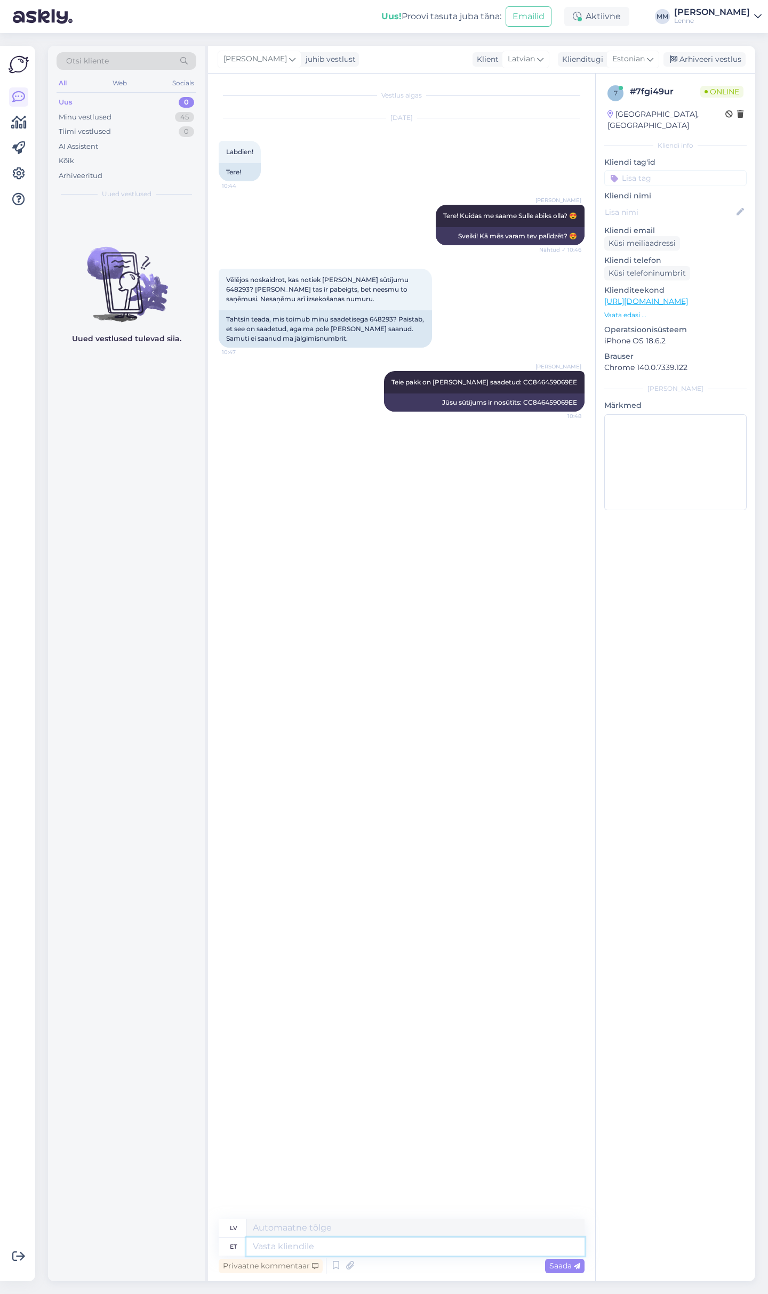
click at [325, 1250] on textarea at bounding box center [415, 1246] width 338 height 18
paste textarea "[URL][DOMAIN_NAME]"
type textarea "[URL][DOMAIN_NAME]"
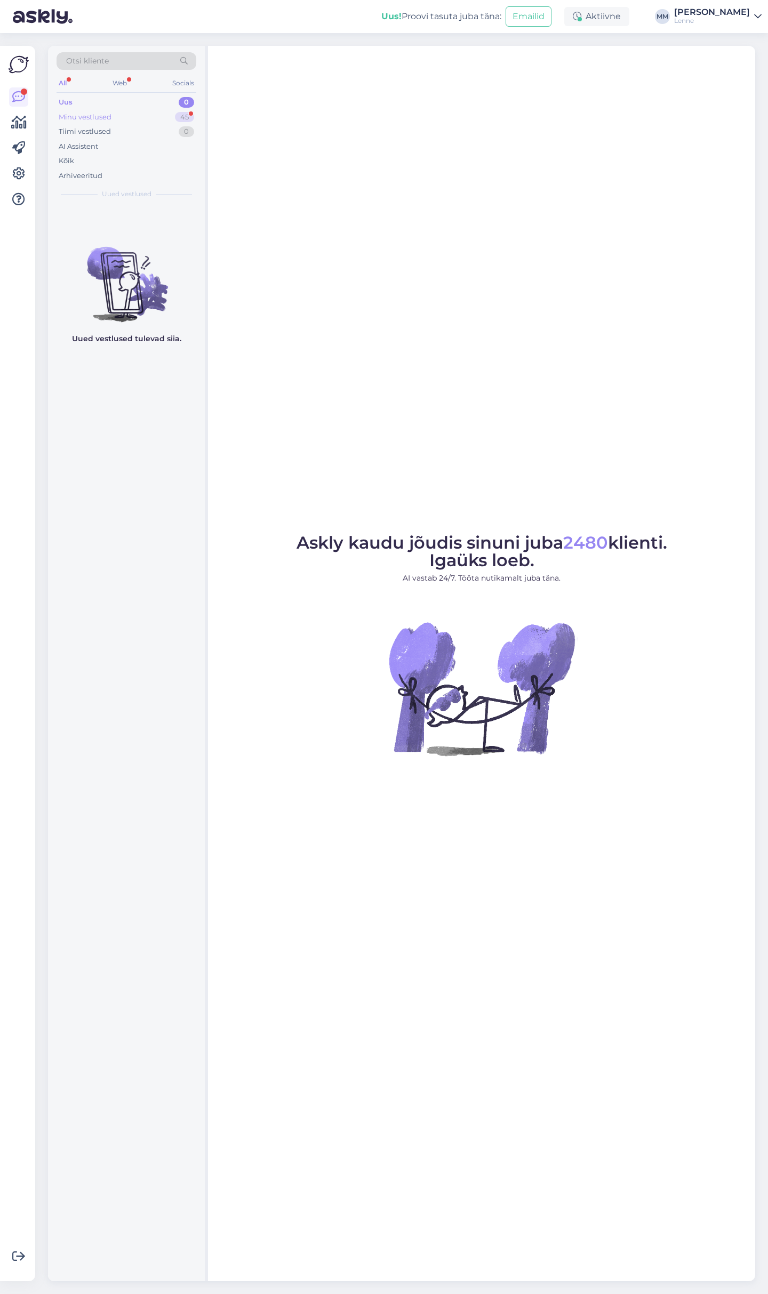
click at [138, 115] on div "Minu vestlused 45" at bounding box center [126, 117] width 140 height 15
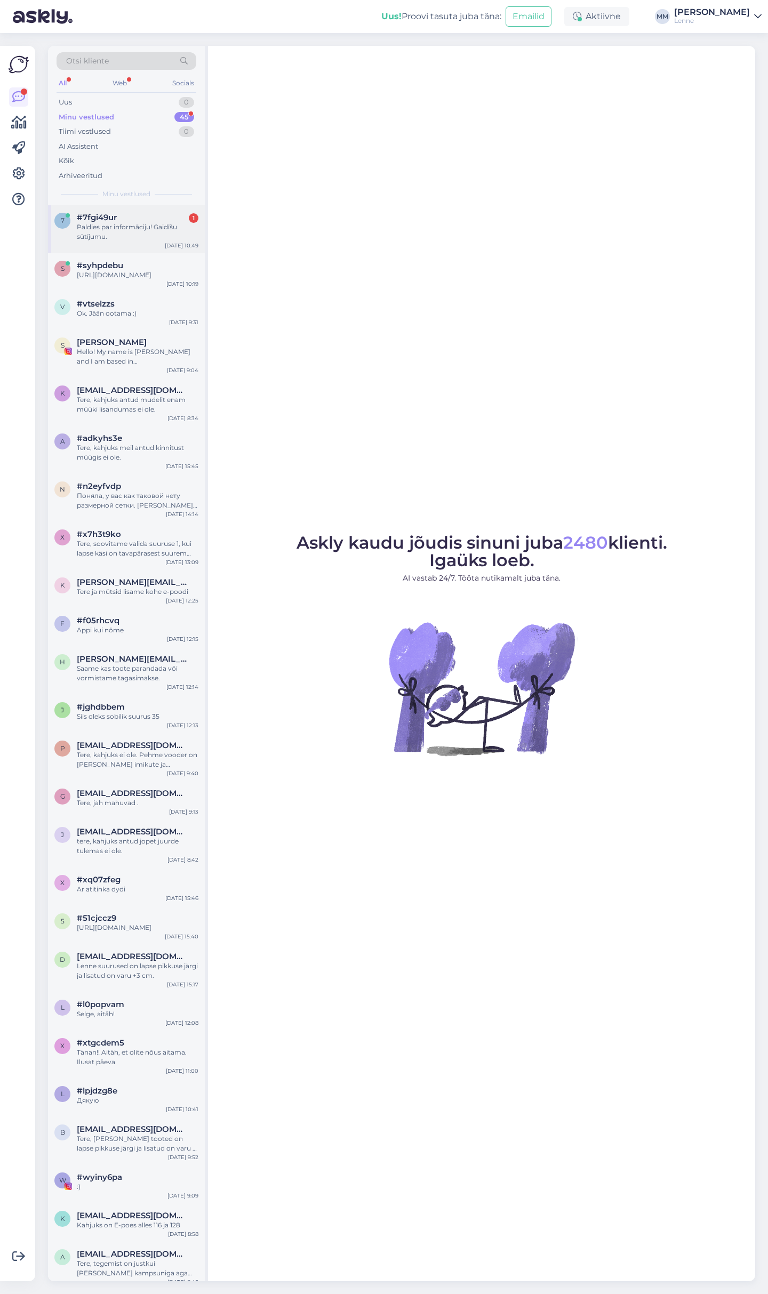
click at [136, 238] on div "Paldies par informāciju! Gaidīšu sūtījumu." at bounding box center [138, 231] width 122 height 19
